Goal: Contribute content: Add original content to the website for others to see

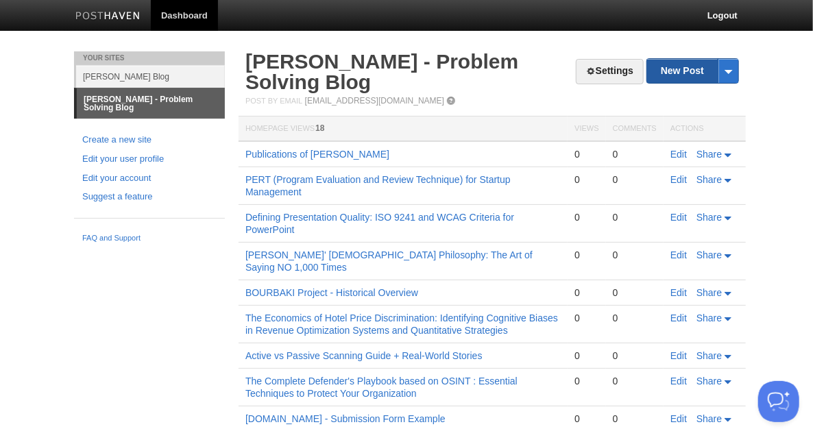
click at [689, 69] on link "New Post" at bounding box center [692, 71] width 91 height 24
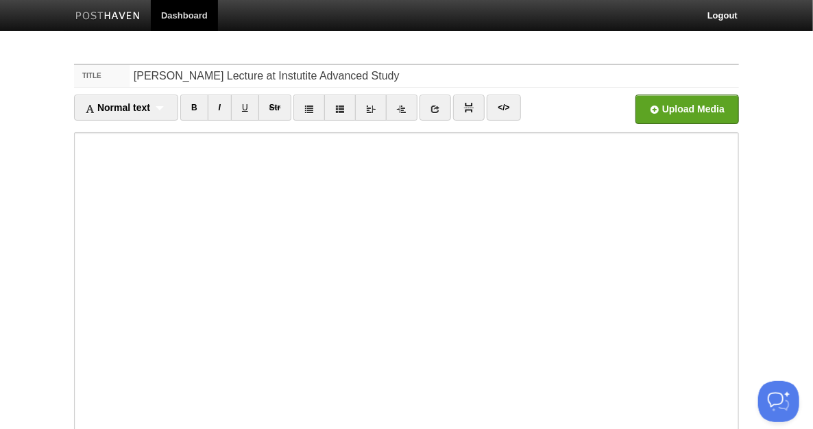
drag, startPoint x: 367, startPoint y: 77, endPoint x: 162, endPoint y: 68, distance: 205.1
click at [162, 68] on input "[PERSON_NAME] Lecture at Instutite Advanced Study" at bounding box center [434, 76] width 609 height 22
click at [368, 74] on input "[PERSON_NAME] Lecture at Instutite Advanced Study" at bounding box center [434, 76] width 609 height 22
drag, startPoint x: 371, startPoint y: 75, endPoint x: 47, endPoint y: 68, distance: 324.2
click at [49, 67] on body "Dashboard Logout Post created × Post created × Post created × Post created × Po…" at bounding box center [406, 290] width 813 height 580
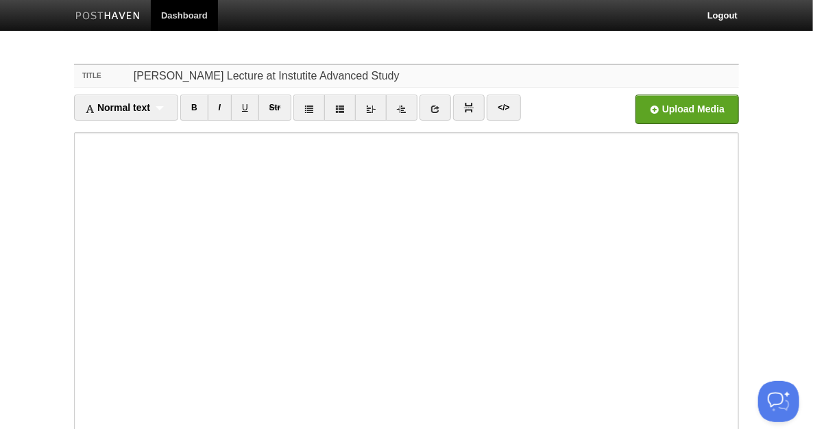
paste input "Mathematical Ideas in Lattice Based Cryptography - [PERSON_NAME]"
type input "Mathematical Ideas in Lattice Based Cryptography - [PERSON_NAME]"
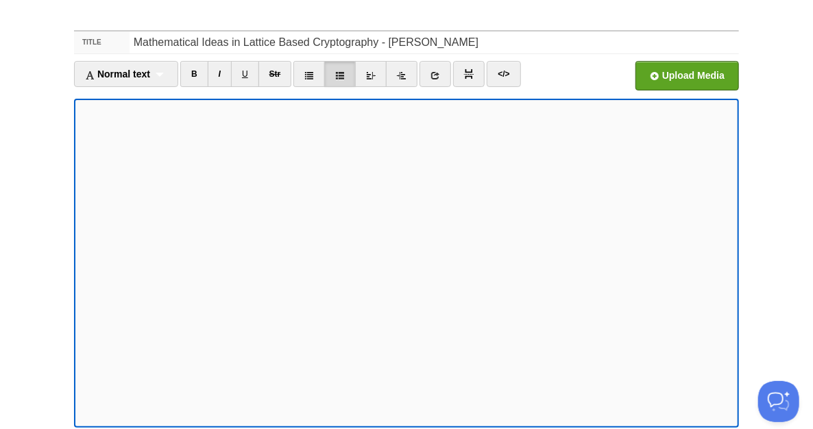
scroll to position [149, 0]
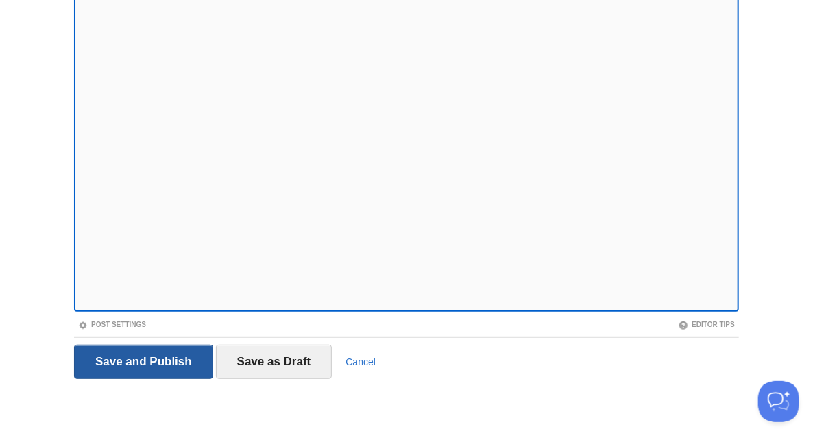
click at [112, 360] on input "Save and Publish" at bounding box center [143, 362] width 139 height 34
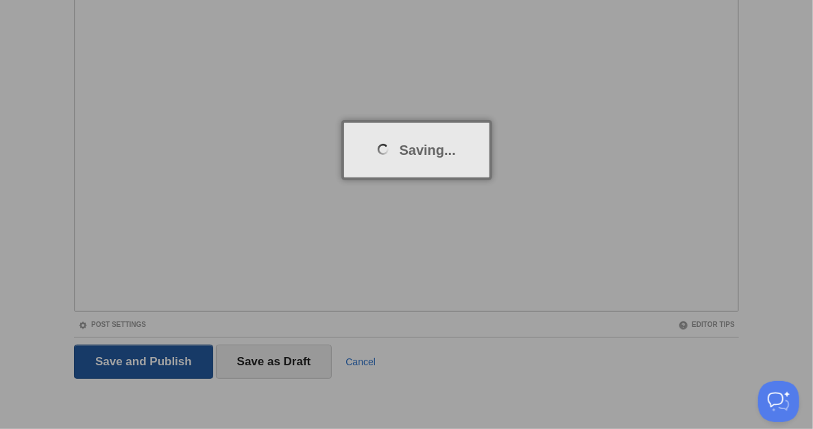
scroll to position [51, 0]
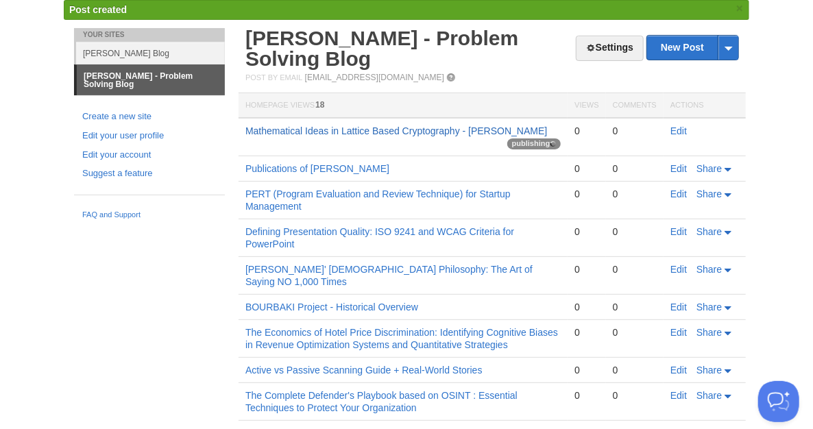
click at [432, 131] on link "Mathematical Ideas in Lattice Based Cryptography - [PERSON_NAME]" at bounding box center [396, 130] width 302 height 11
